Goal: Entertainment & Leisure: Consume media (video, audio)

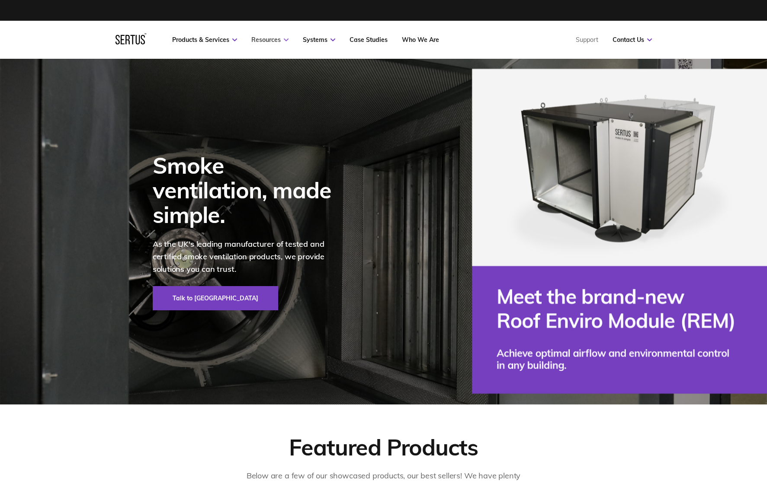
click at [270, 41] on link "Resources" at bounding box center [269, 40] width 37 height 8
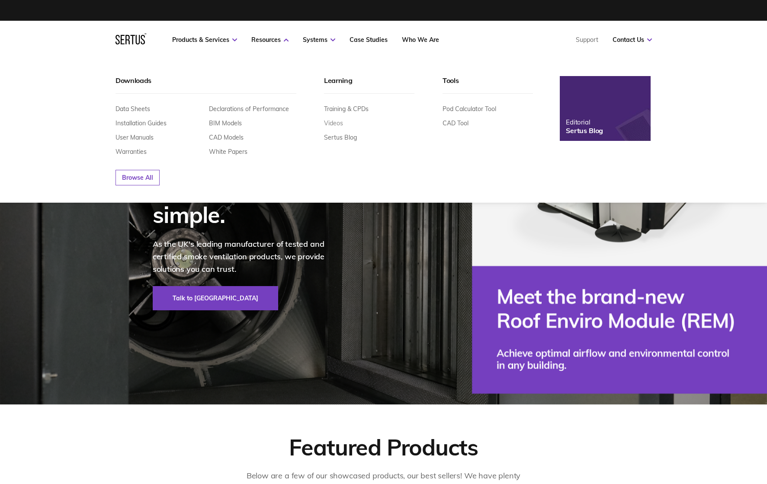
click at [336, 125] on link "Videos" at bounding box center [333, 123] width 19 height 8
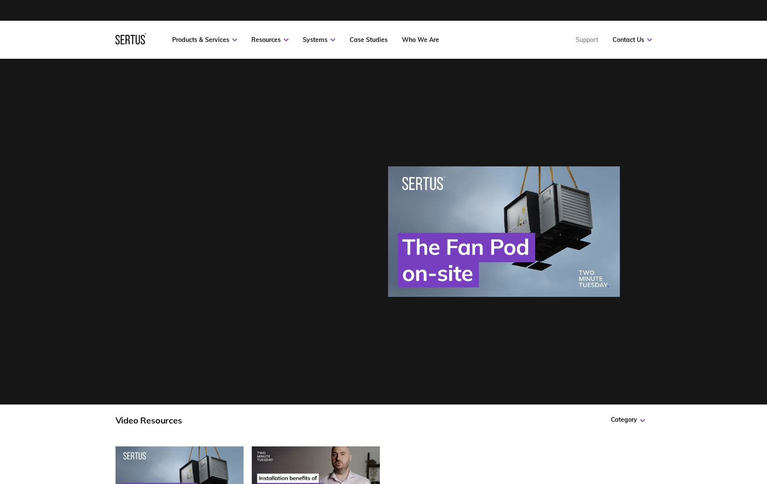
scroll to position [2, 0]
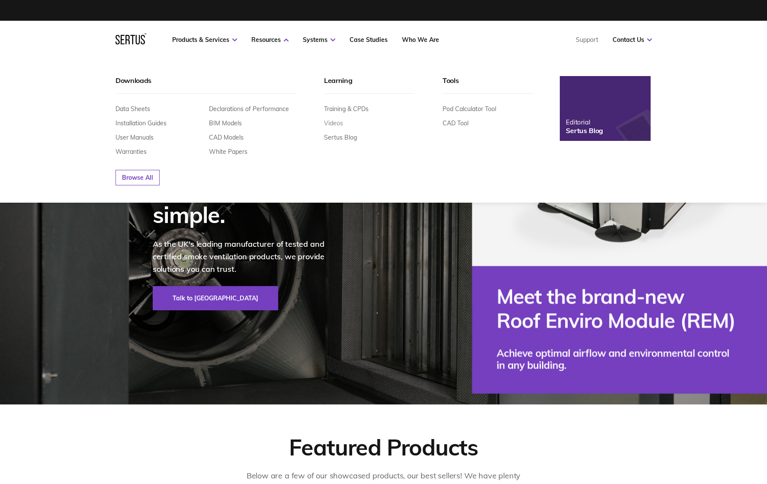
click at [333, 122] on link "Videos" at bounding box center [333, 123] width 19 height 8
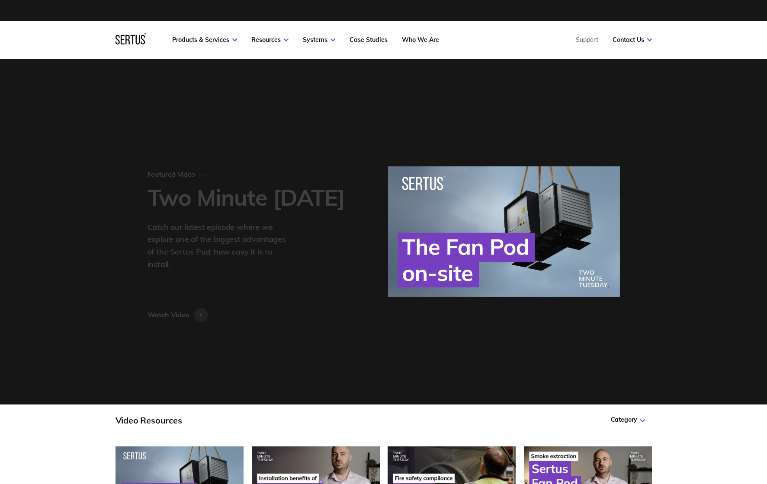
scroll to position [4162, 550]
